Goal: Task Accomplishment & Management: Use online tool/utility

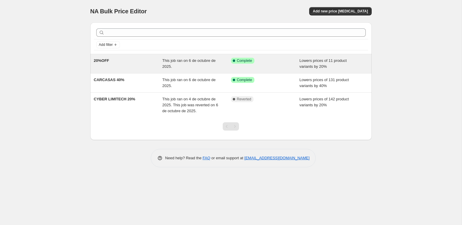
click at [194, 61] on span "This job ran on 6 de octubre de 2025." at bounding box center [188, 63] width 53 height 10
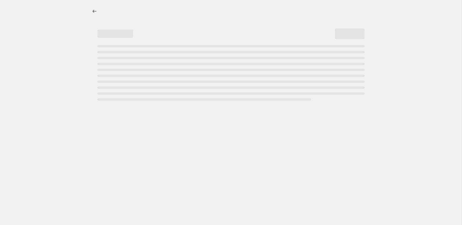
select select "percentage"
select select "collection"
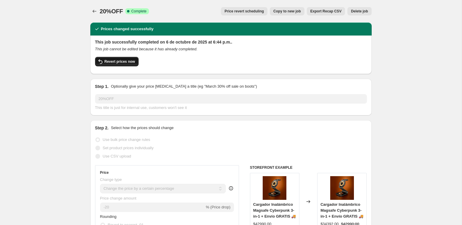
click at [127, 64] on span "Revert prices now" at bounding box center [119, 61] width 30 height 5
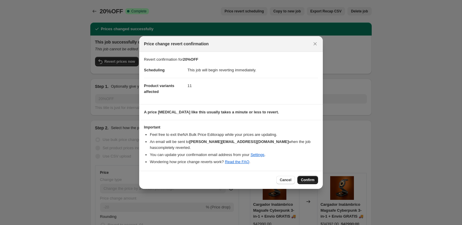
click at [312, 178] on span "Confirm" at bounding box center [308, 180] width 14 height 5
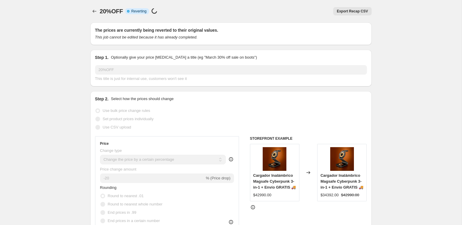
select select "percentage"
select select "collection"
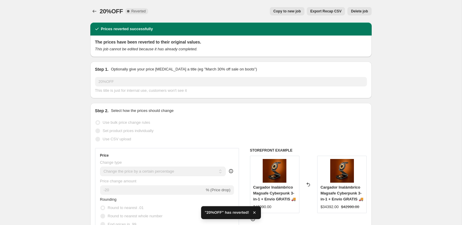
click at [99, 17] on div "20%OFF. This page is ready 20%OFF Complete Reverted Copy to new job Export Reca…" at bounding box center [230, 11] width 281 height 22
click at [91, 12] on icon "Price change jobs" at bounding box center [94, 11] width 6 height 6
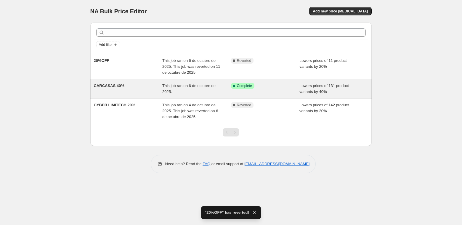
click at [146, 89] on div "CARCASAS 40%" at bounding box center [128, 89] width 69 height 12
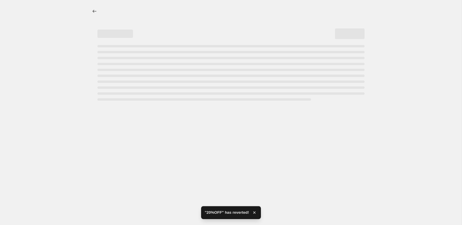
select select "percentage"
select select "collection"
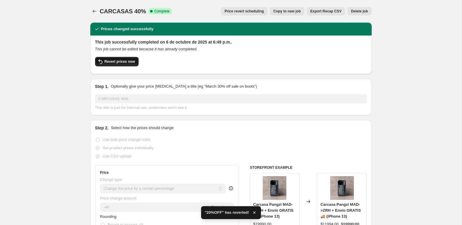
click at [113, 60] on span "Revert prices now" at bounding box center [119, 61] width 30 height 5
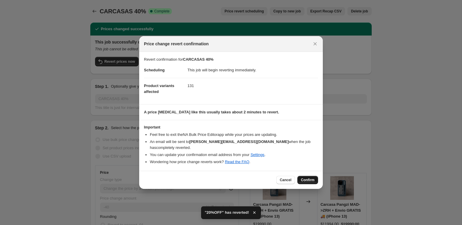
click at [309, 178] on span "Confirm" at bounding box center [308, 180] width 14 height 5
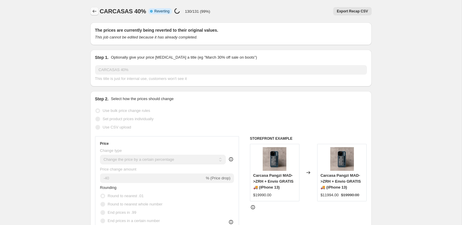
select select "percentage"
select select "collection"
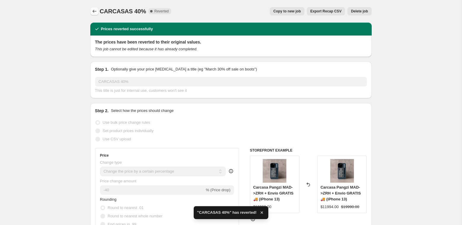
click at [97, 12] on button "Price change jobs" at bounding box center [94, 11] width 8 height 8
